Goal: Transaction & Acquisition: Download file/media

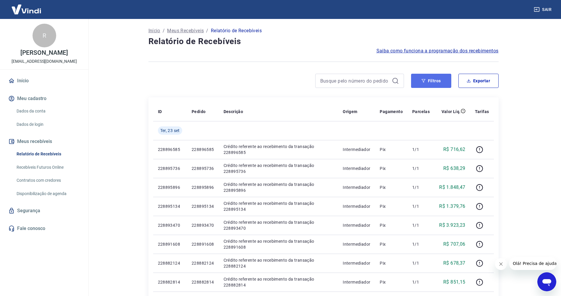
click at [447, 79] on button "Filtros" at bounding box center [431, 81] width 40 height 14
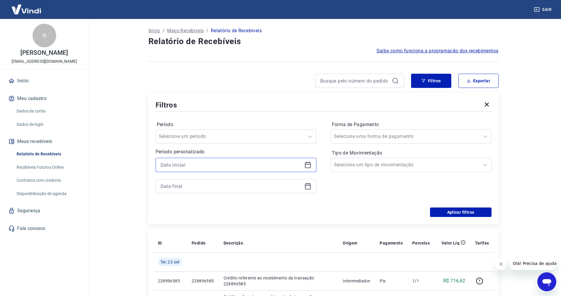
click at [218, 167] on input at bounding box center [231, 164] width 141 height 9
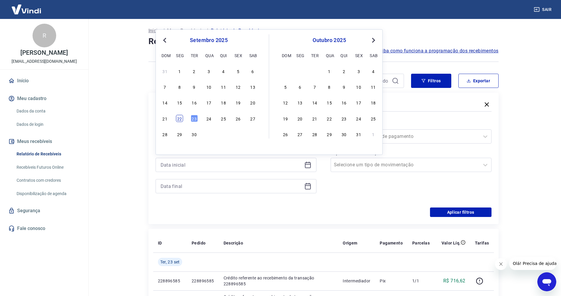
click at [181, 119] on div "22" at bounding box center [179, 118] width 7 height 7
type input "[DATE]"
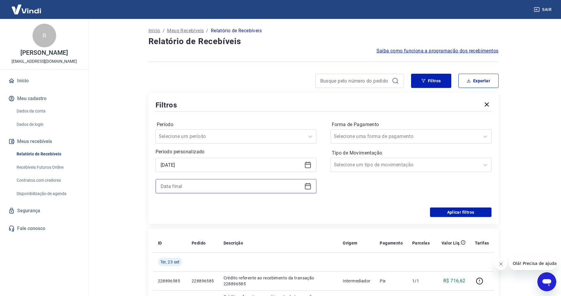
click at [182, 189] on input at bounding box center [231, 186] width 141 height 9
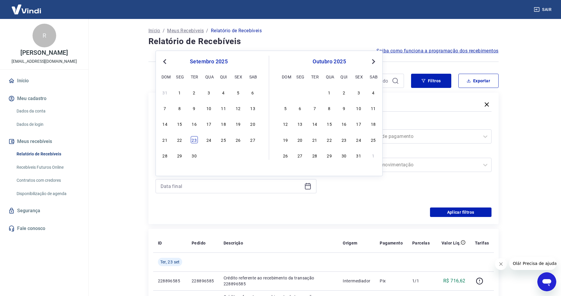
click at [195, 138] on div "23" at bounding box center [194, 139] width 7 height 7
type input "[DATE]"
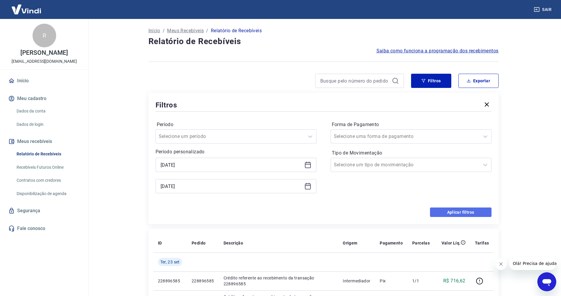
click at [443, 215] on button "Aplicar filtros" at bounding box center [461, 211] width 62 height 9
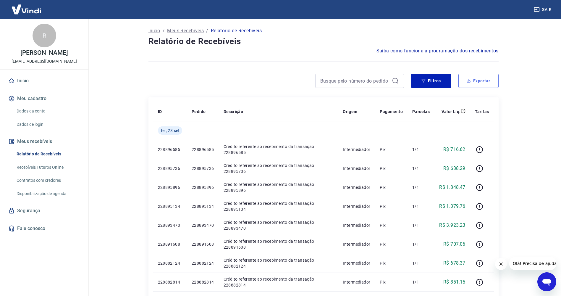
click at [474, 86] on button "Exportar" at bounding box center [479, 81] width 40 height 14
type input "[DATE]"
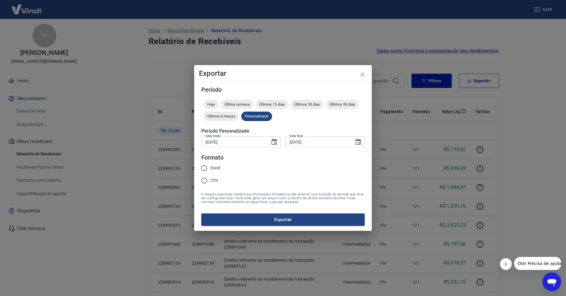
click at [215, 164] on label "Excel" at bounding box center [209, 168] width 22 height 12
drag, startPoint x: 214, startPoint y: 166, endPoint x: 226, endPoint y: 178, distance: 17.6
click at [226, 178] on form "Período Hoje Última semana Últimos 15 dias Últimos 30 dias Últimos 90 dias Últi…" at bounding box center [282, 156] width 163 height 139
click at [208, 165] on input "Excel" at bounding box center [204, 168] width 12 height 12
radio input "true"
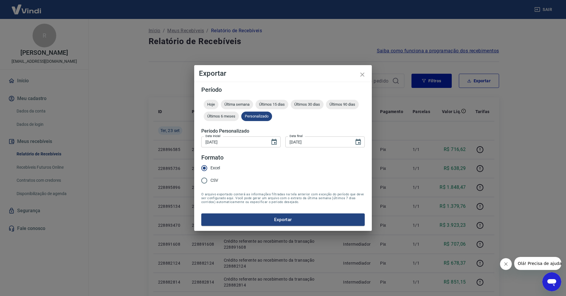
click at [246, 228] on div "Período Hoje Última semana Últimos 15 dias Últimos 30 dias Últimos 90 dias Últi…" at bounding box center [282, 156] width 177 height 149
click at [246, 225] on button "Exportar" at bounding box center [282, 219] width 163 height 12
